Goal: Task Accomplishment & Management: Manage account settings

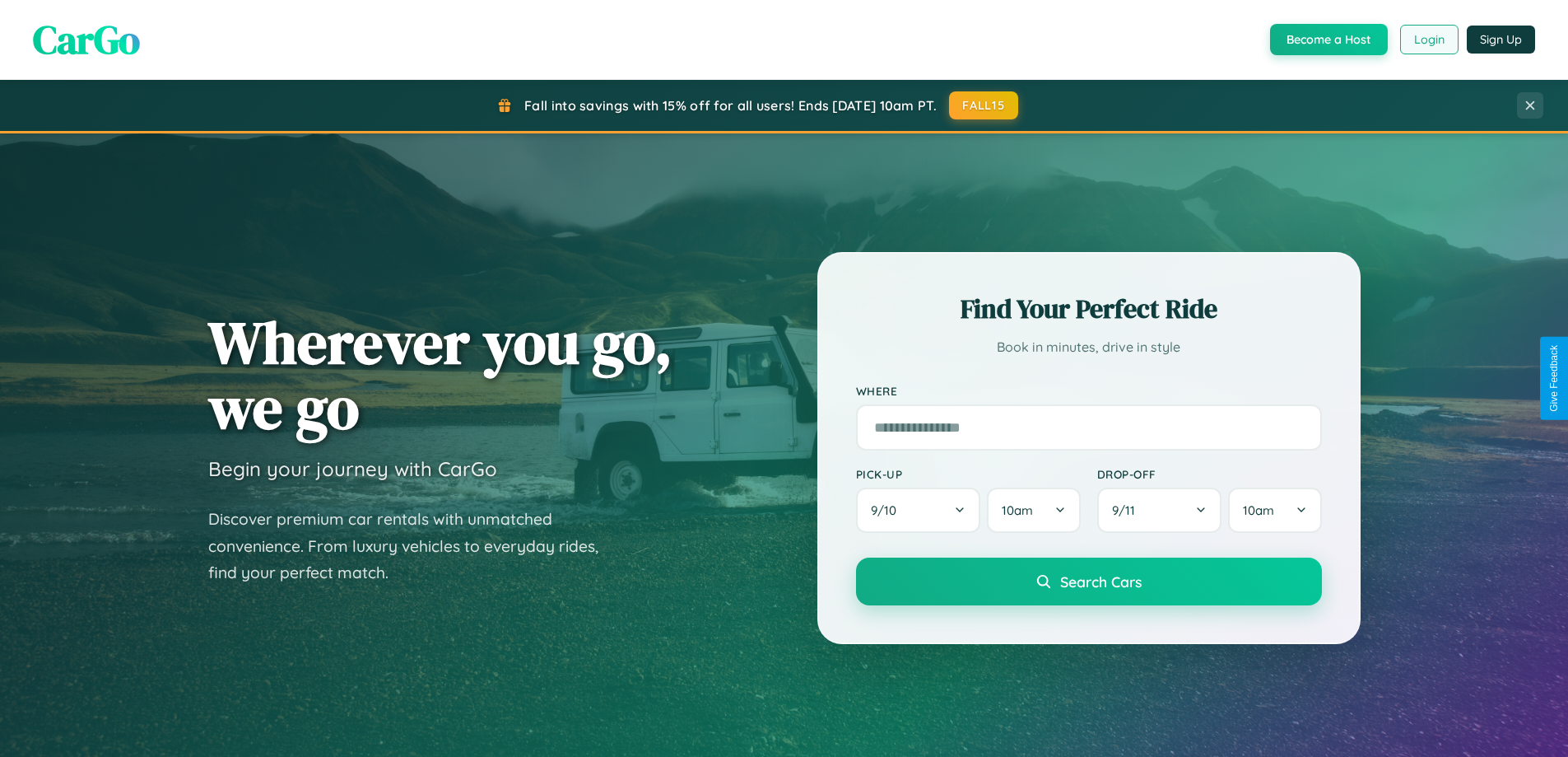
click at [1428, 39] on button "Login" at bounding box center [1430, 39] width 59 height 29
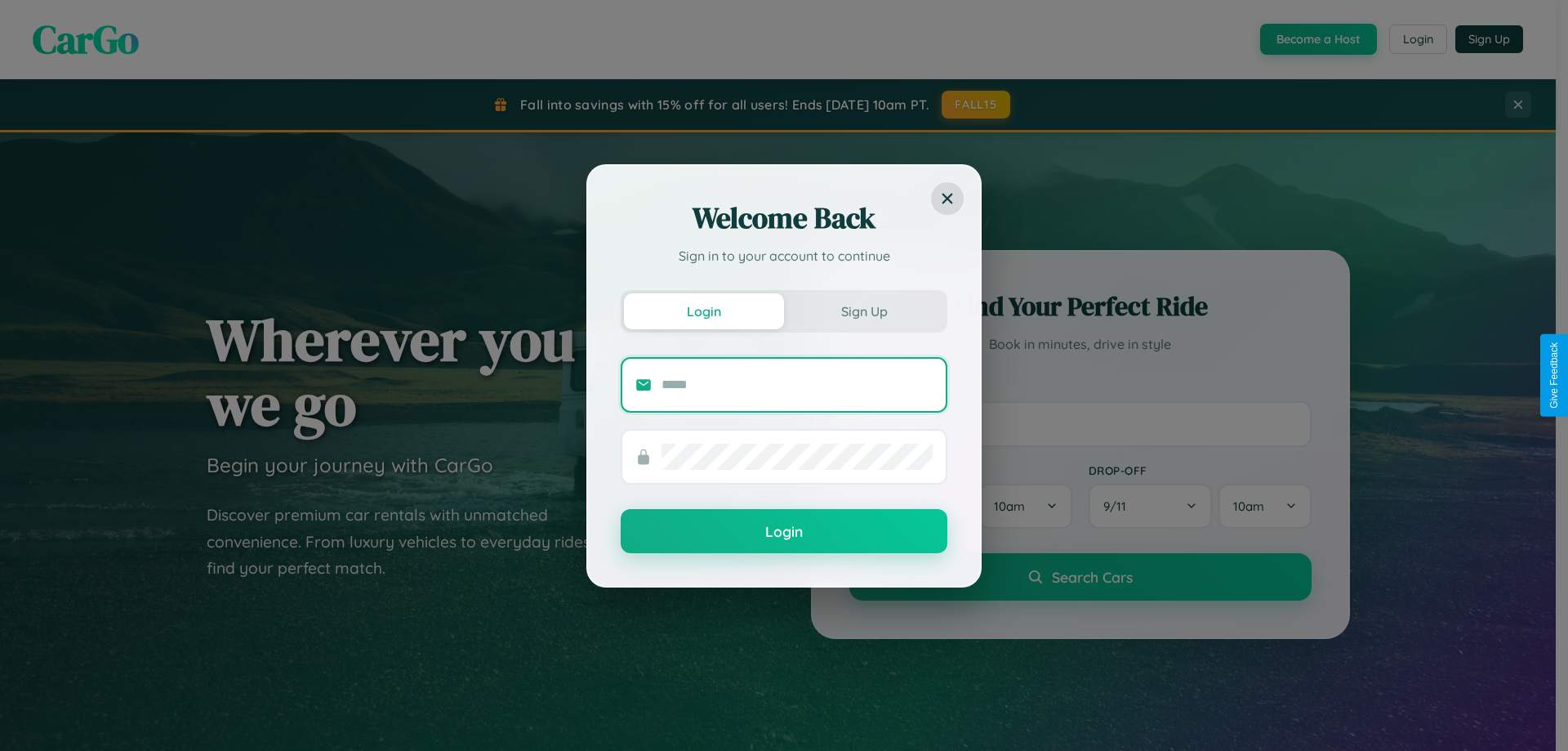
click at [797, 384] on input "text" at bounding box center [797, 384] width 271 height 26
type input "**********"
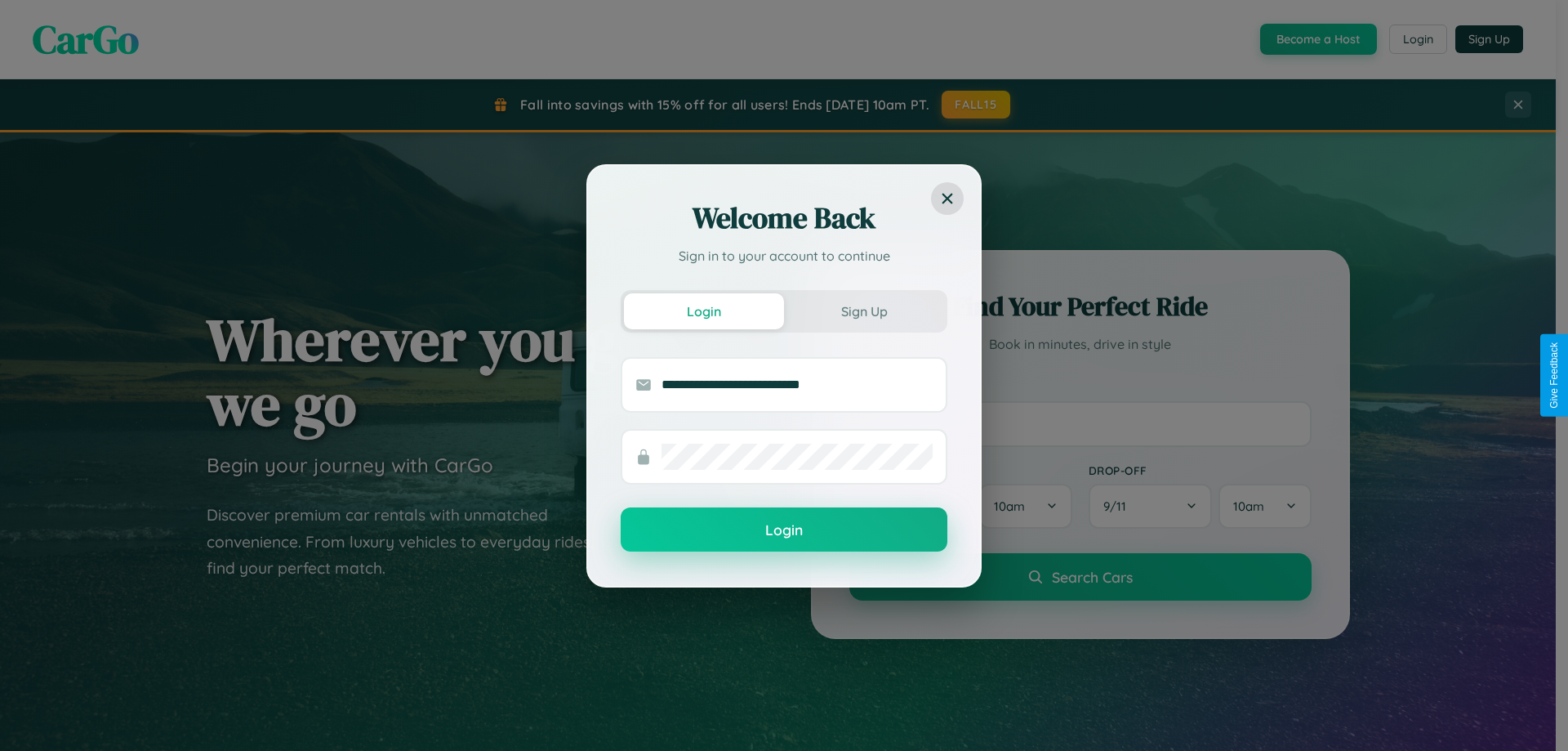
click at [784, 530] on button "Login" at bounding box center [783, 529] width 326 height 44
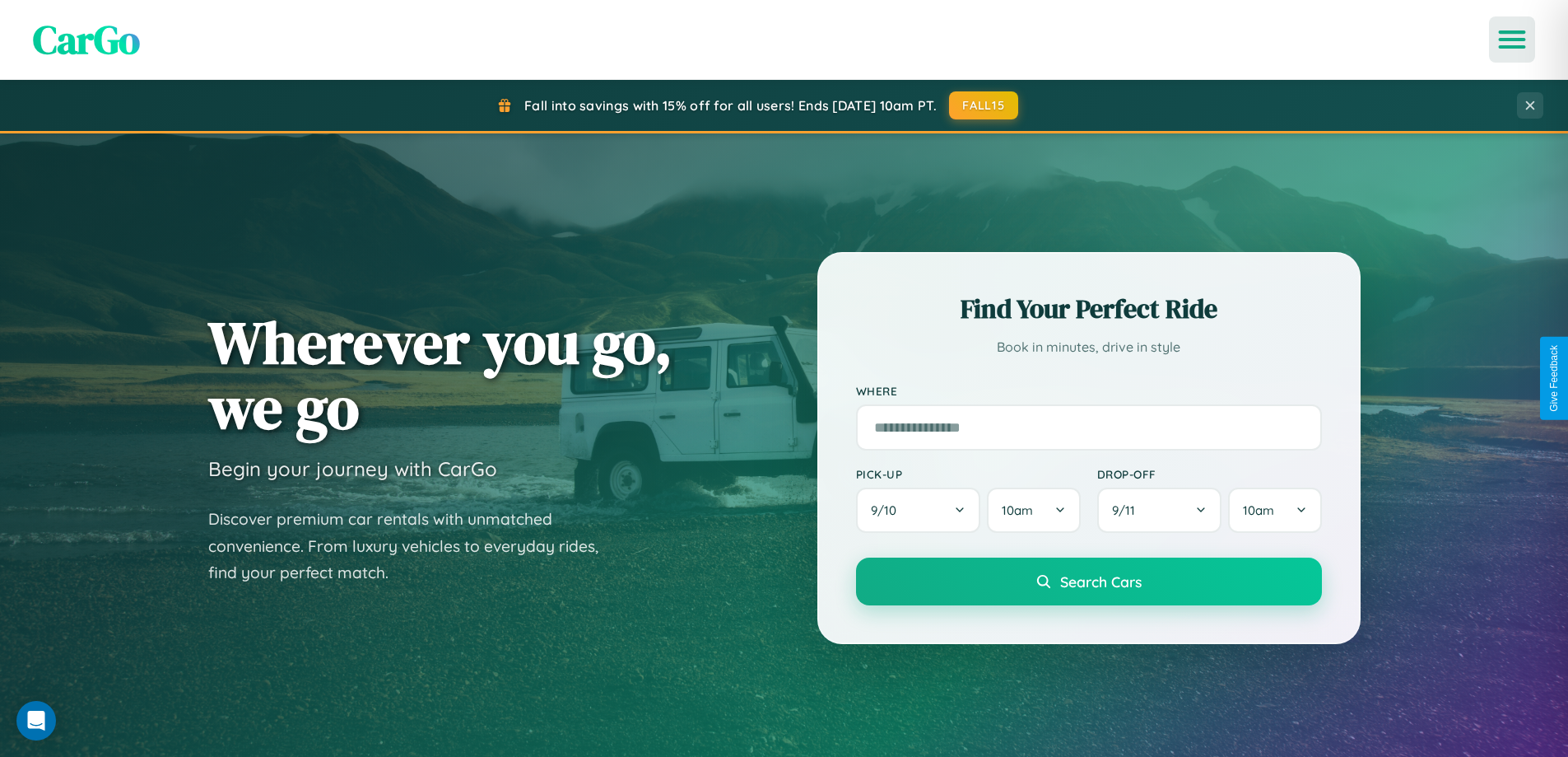
click at [1512, 39] on icon "Open menu" at bounding box center [1513, 39] width 24 height 15
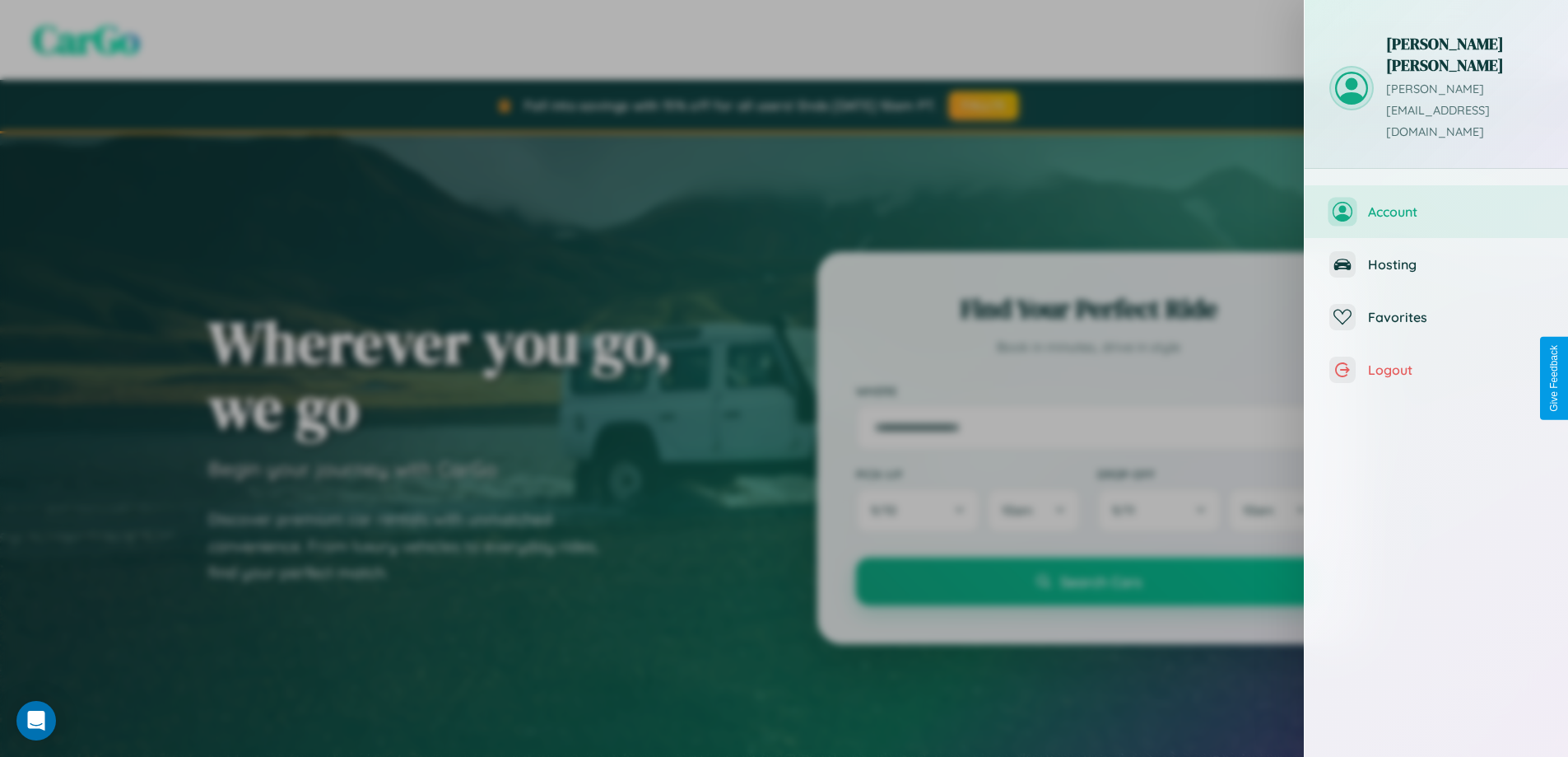
click at [1437, 203] on span "Account" at bounding box center [1455, 212] width 175 height 17
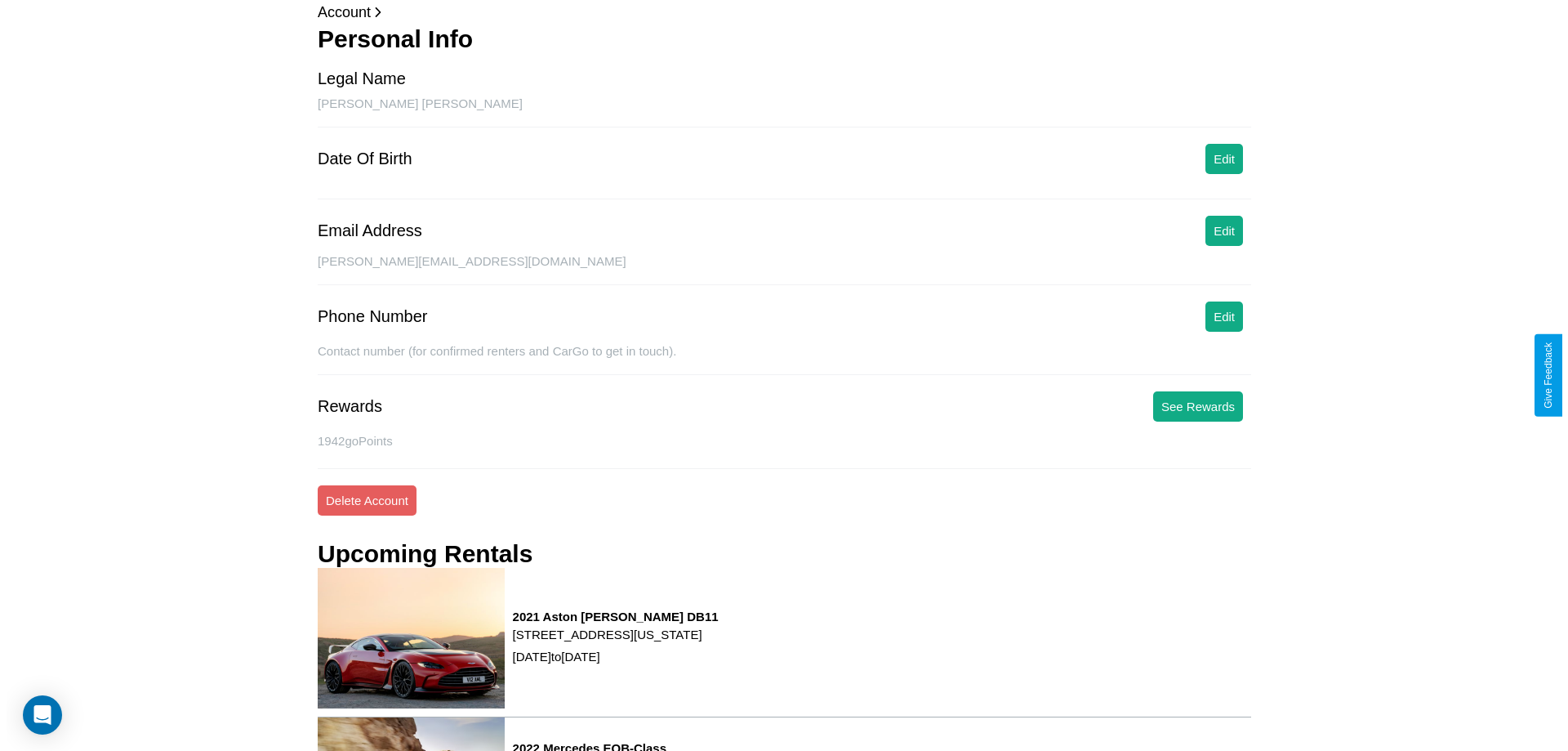
scroll to position [208, 0]
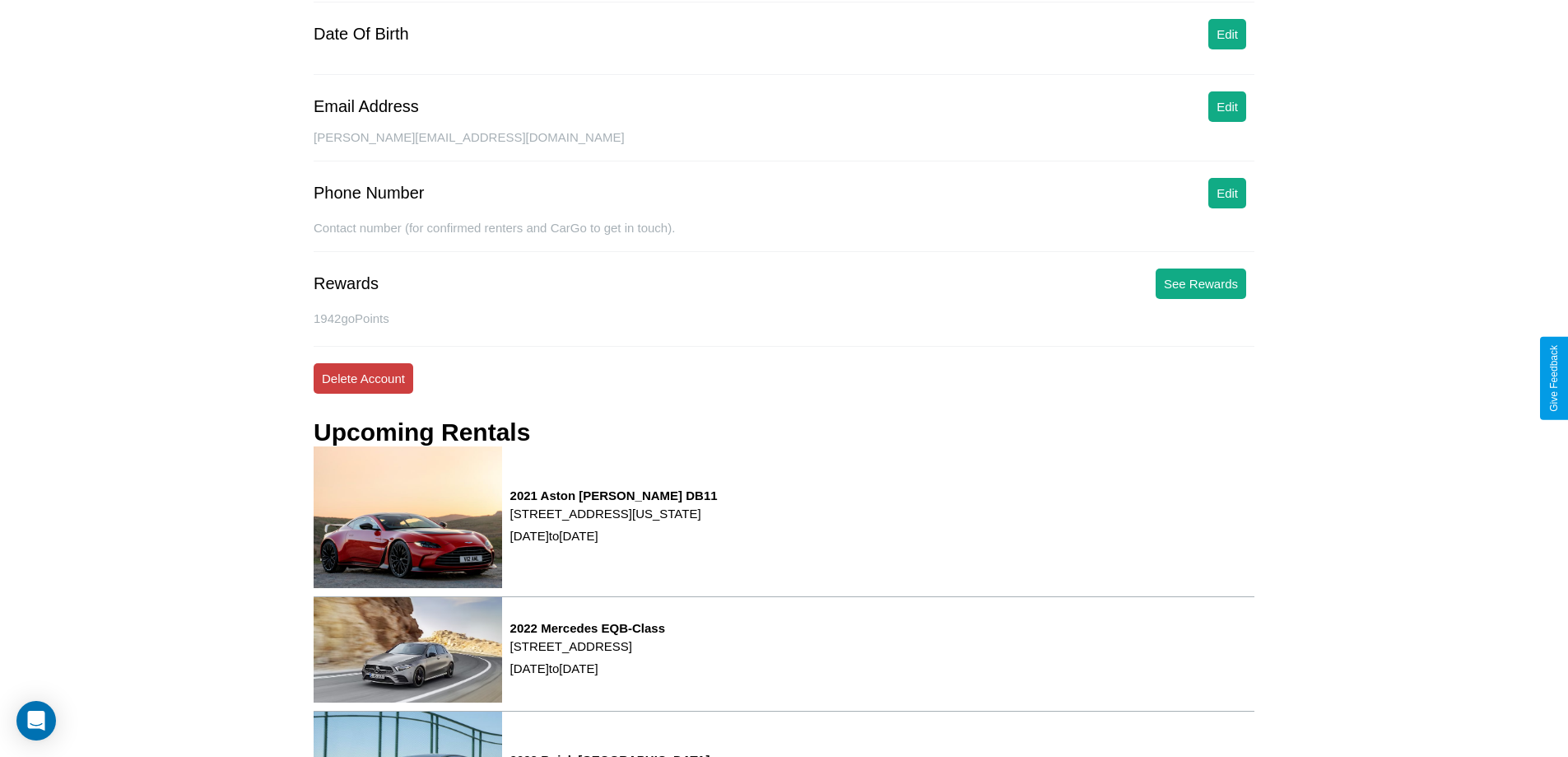
click at [363, 378] on button "Delete Account" at bounding box center [363, 378] width 100 height 30
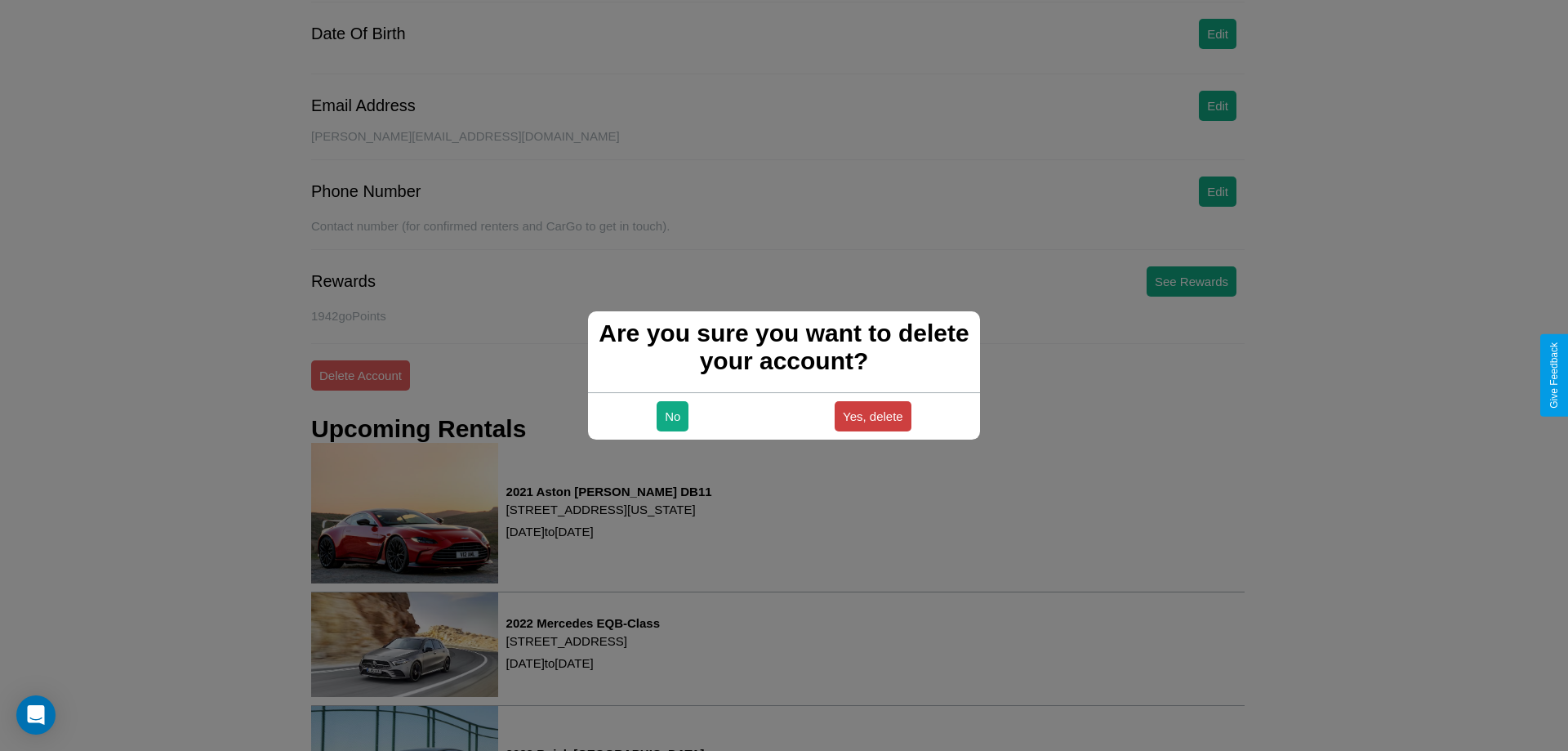
click at [872, 416] on button "Yes, delete" at bounding box center [873, 416] width 76 height 30
